Goal: Use online tool/utility: Utilize a website feature to perform a specific function

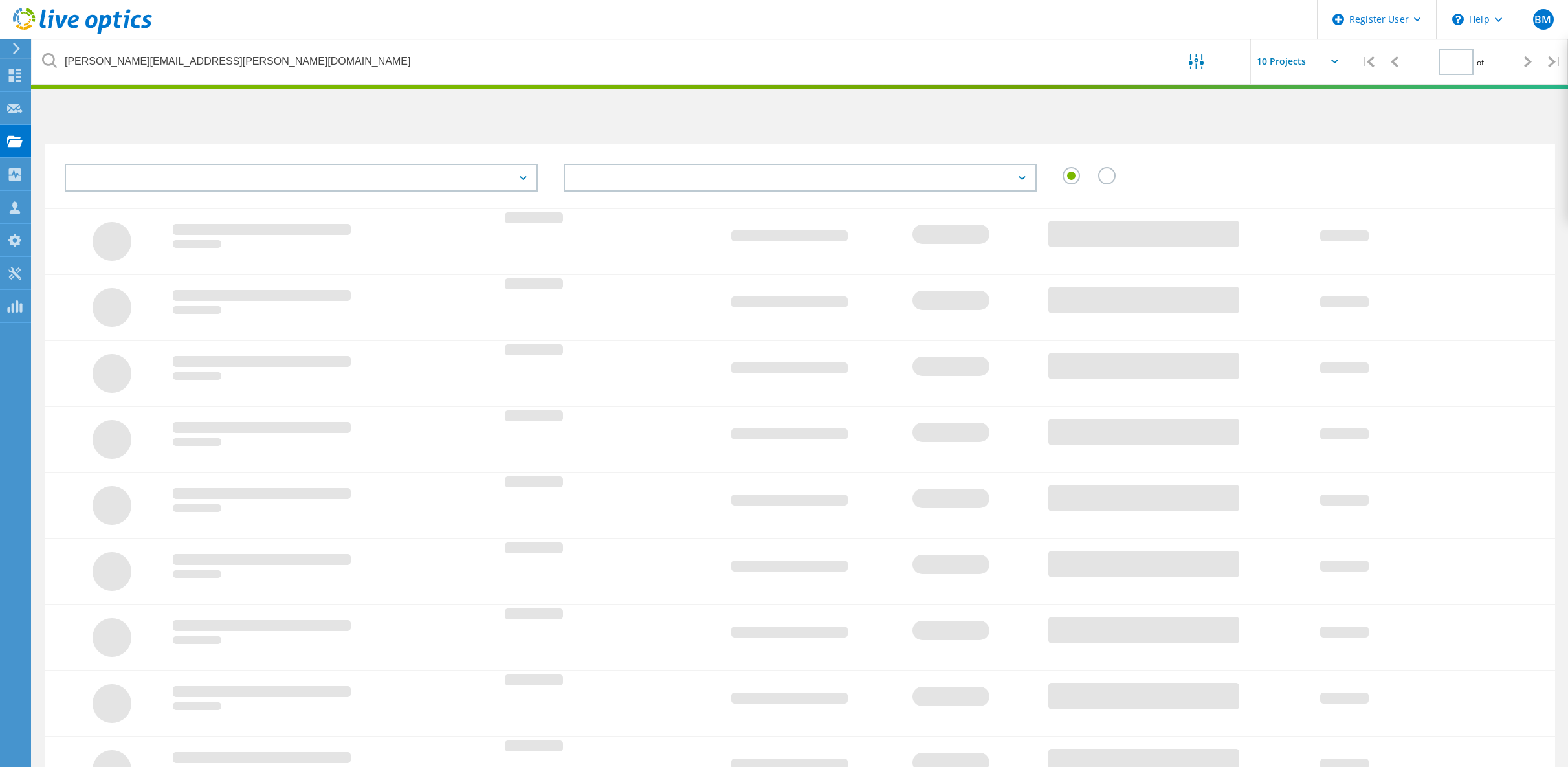
type input "1"
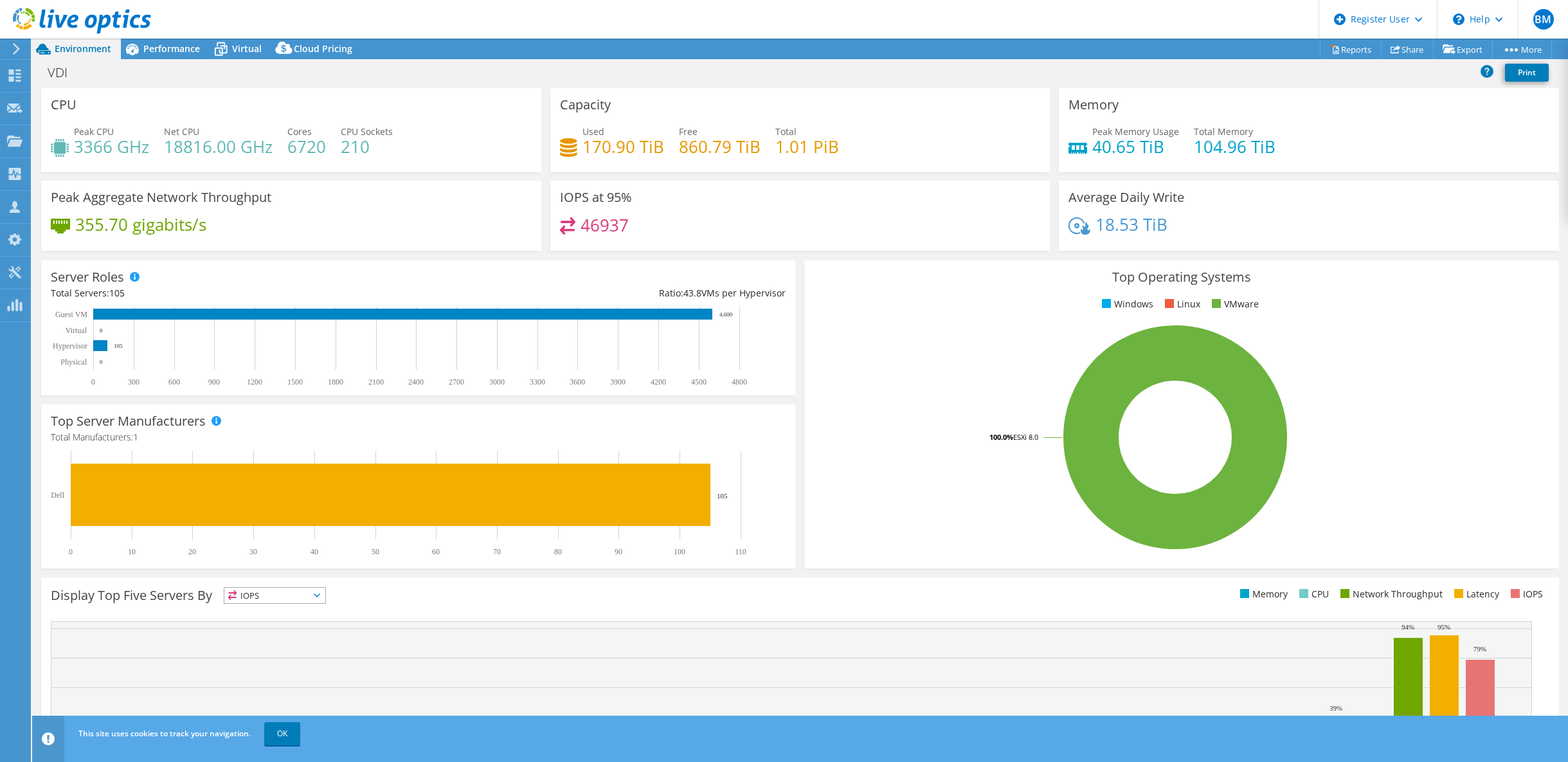
select select "USD"
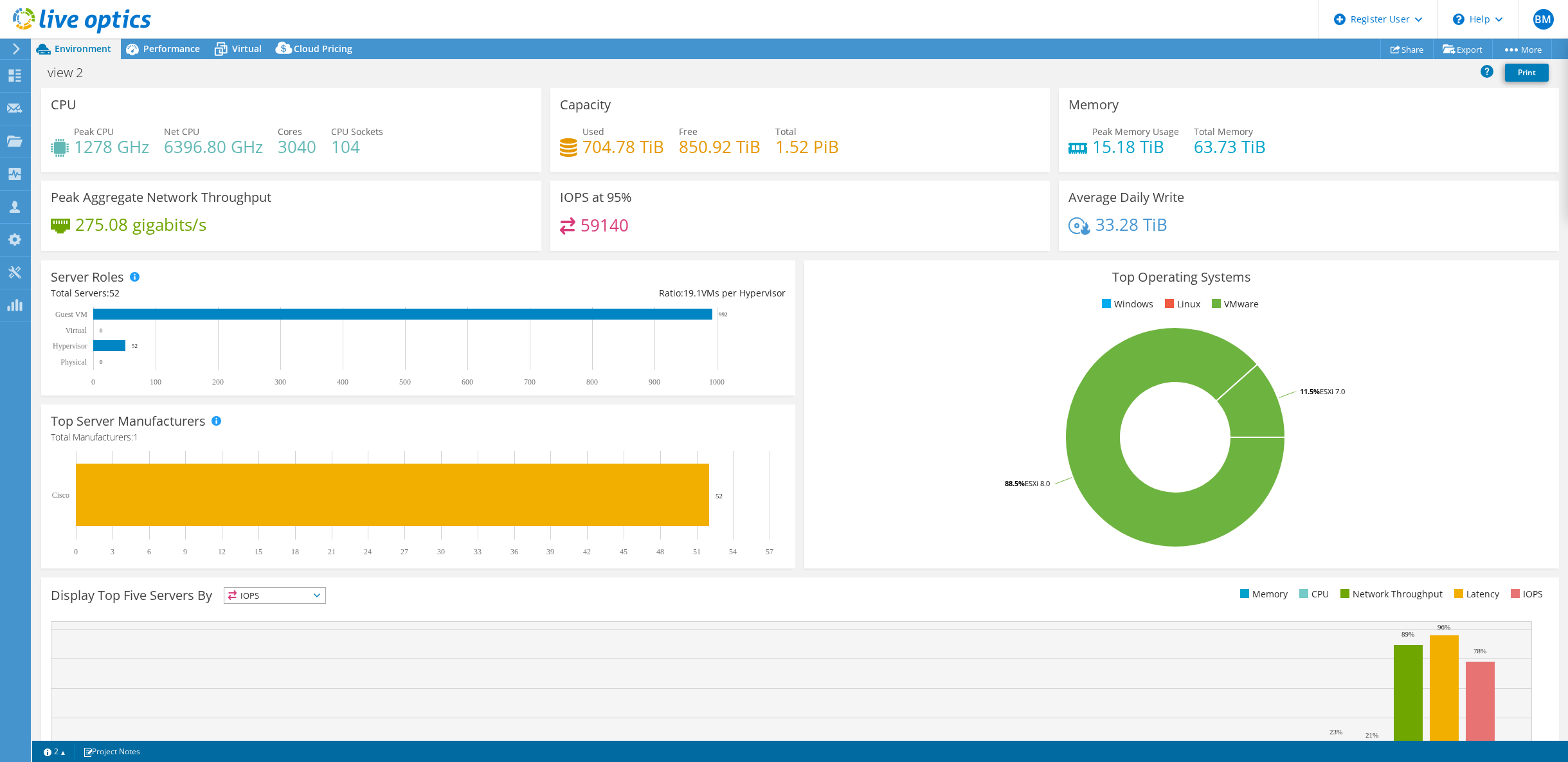
select select "USD"
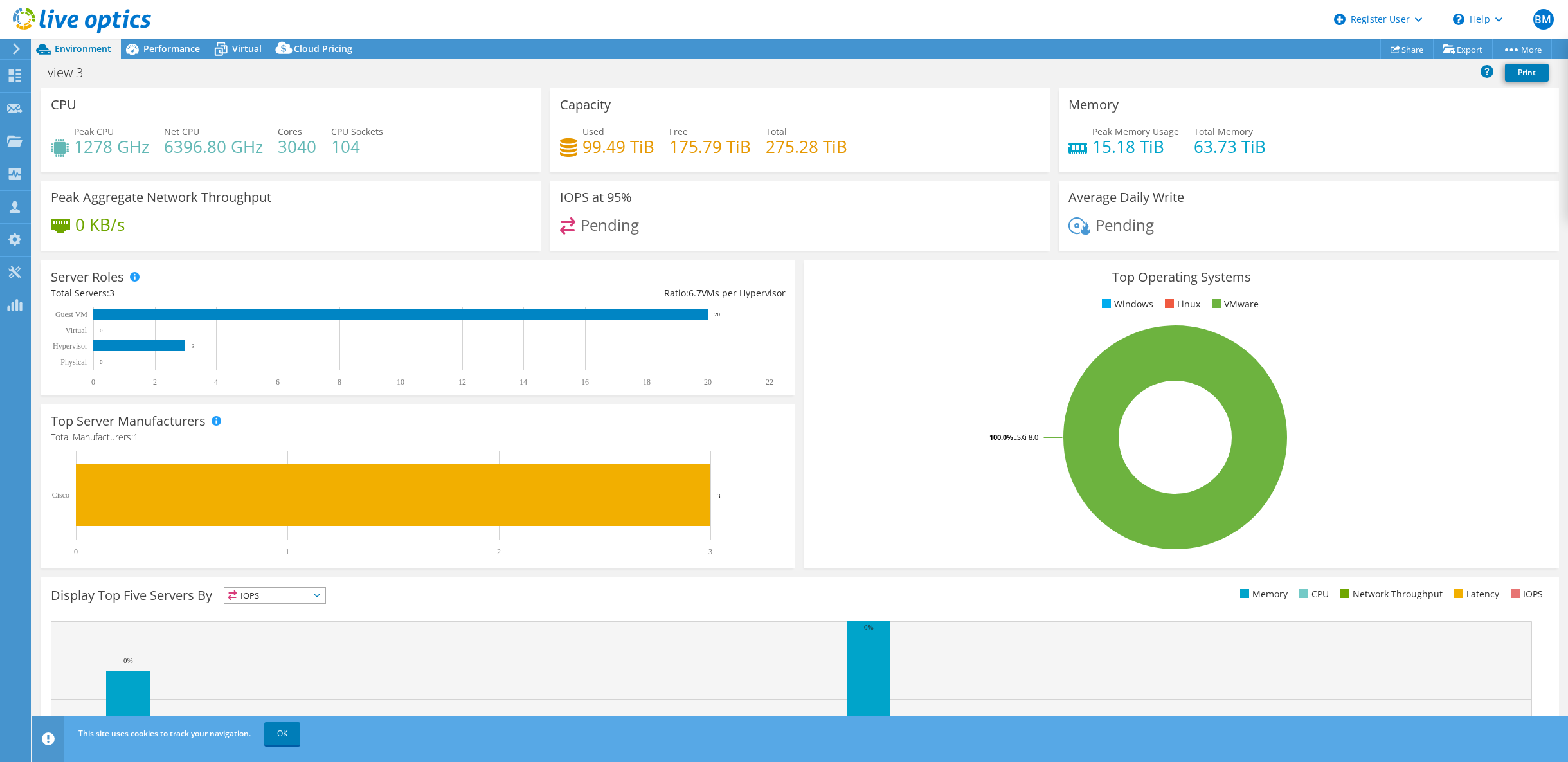
select select "USD"
